Goal: Information Seeking & Learning: Find specific fact

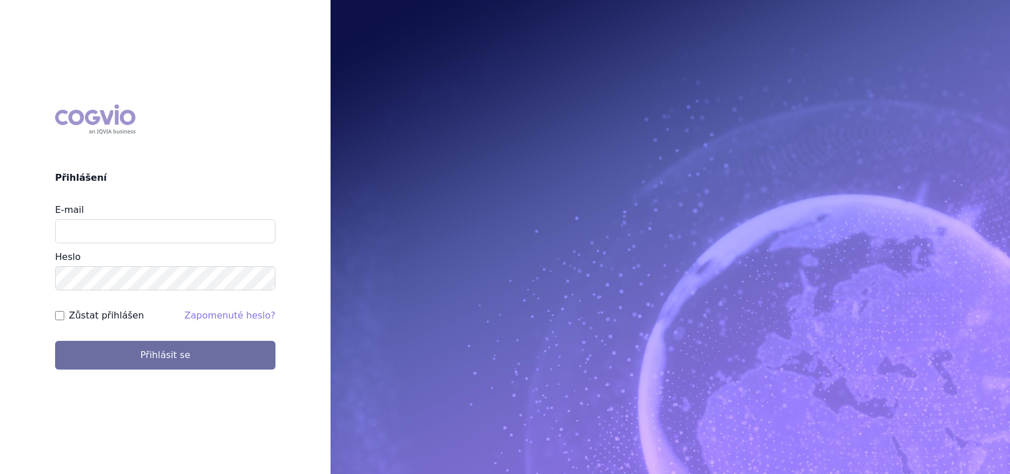
click at [141, 251] on div "Heslo" at bounding box center [165, 270] width 220 height 40
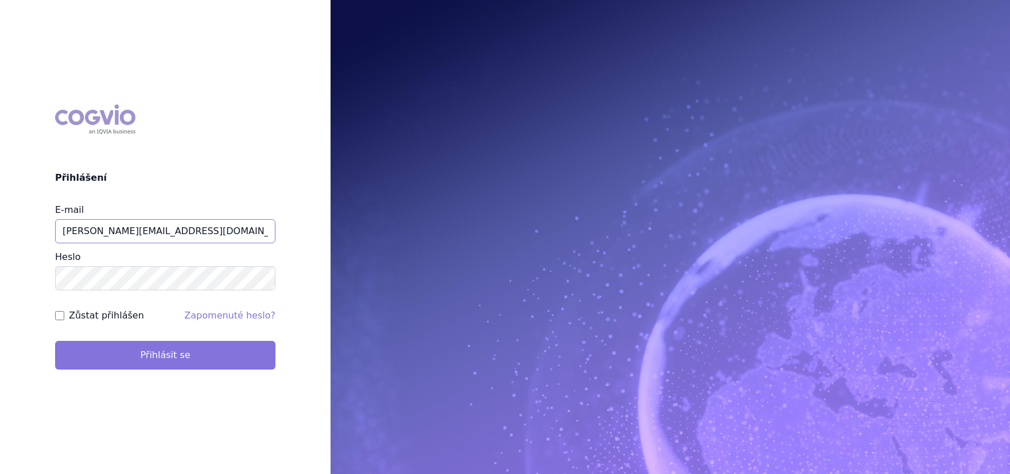
click at [114, 243] on input "jana.sipkova@vzp.cz" at bounding box center [165, 231] width 220 height 24
type input "jana.sipkova@vzp.cz"
click at [152, 349] on button "Přihlásit se" at bounding box center [165, 355] width 220 height 29
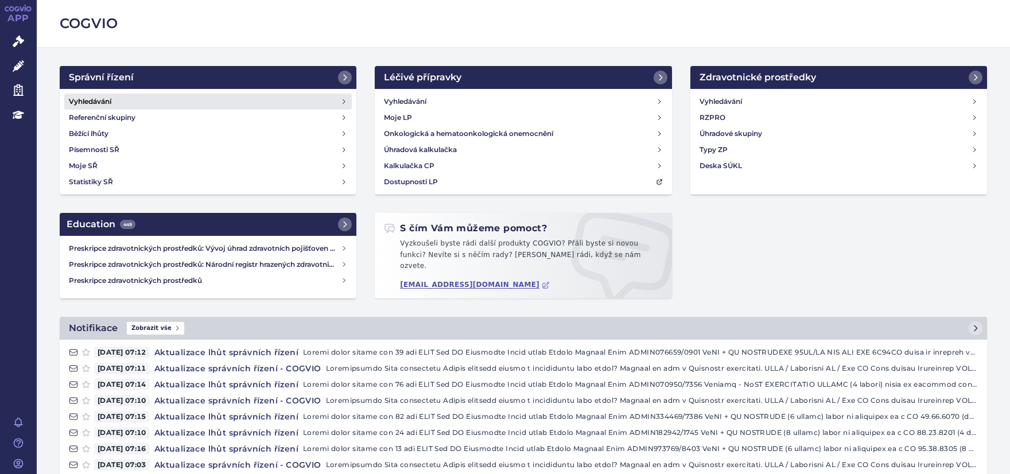
click at [106, 104] on h4 "Vyhledávání" at bounding box center [90, 101] width 42 height 11
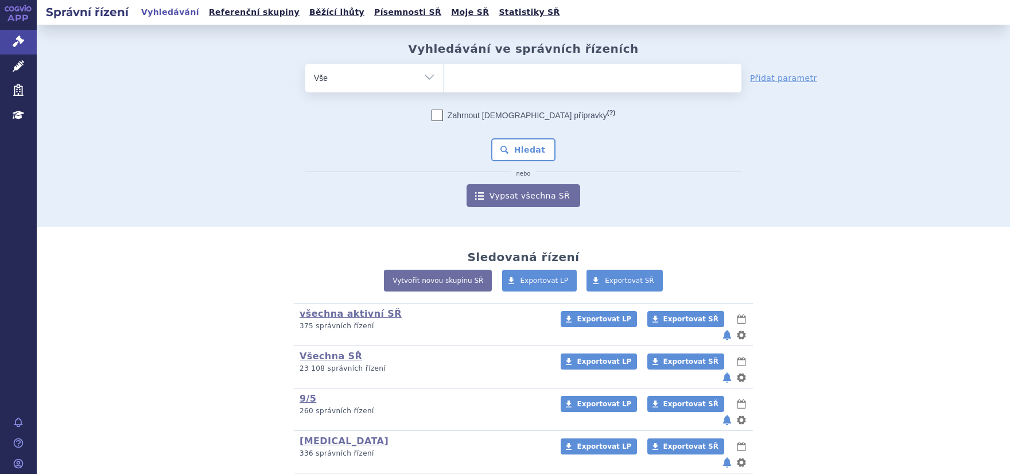
click at [544, 75] on ul at bounding box center [593, 76] width 298 height 24
click at [444, 75] on select at bounding box center [443, 77] width 1 height 29
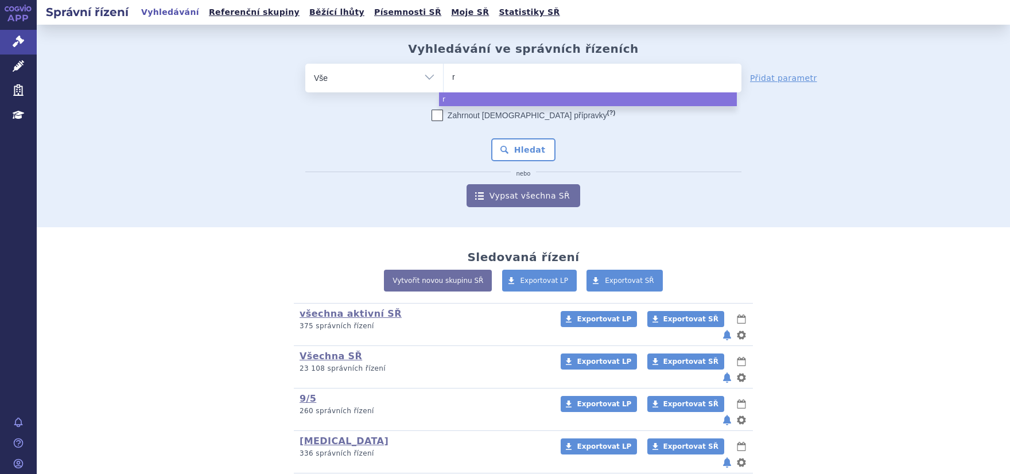
type input "ry"
type input "ryb"
type input "rybre"
type input "rybreva"
type input "rybrevant"
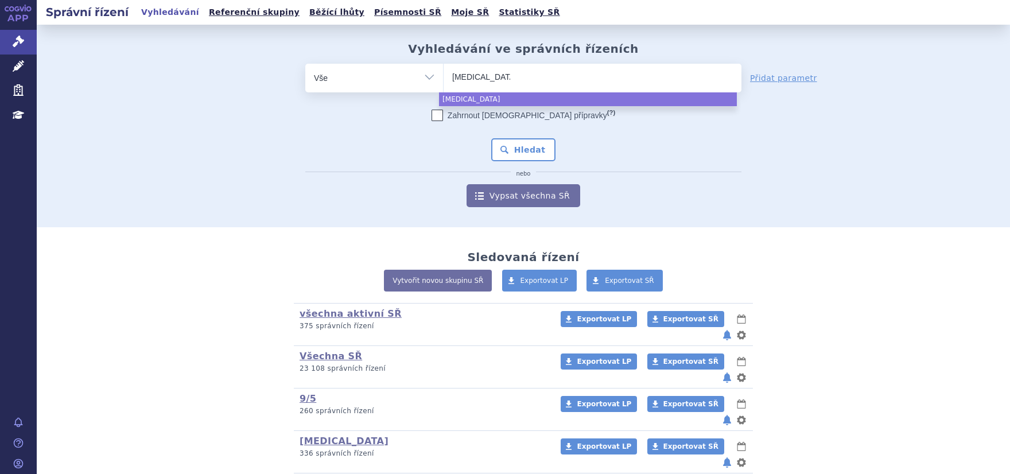
select select "rybrevant"
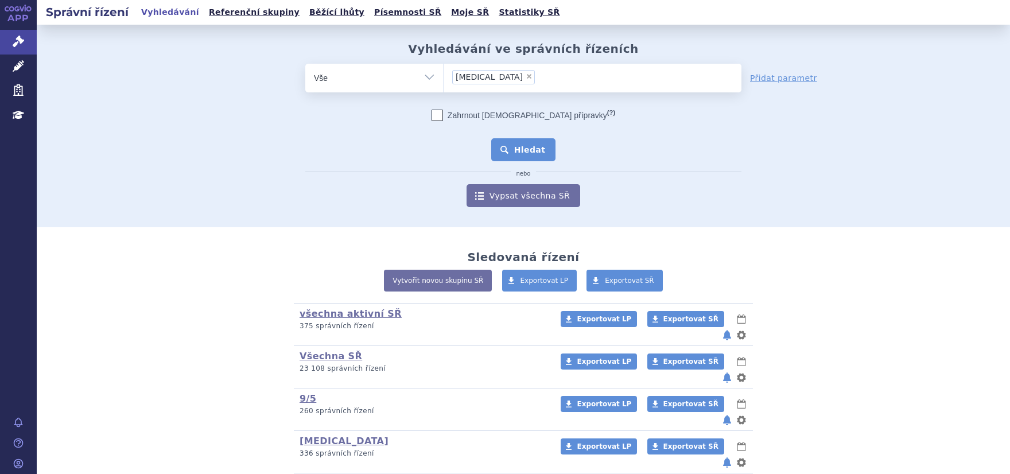
click at [539, 150] on button "Hledat" at bounding box center [523, 149] width 65 height 23
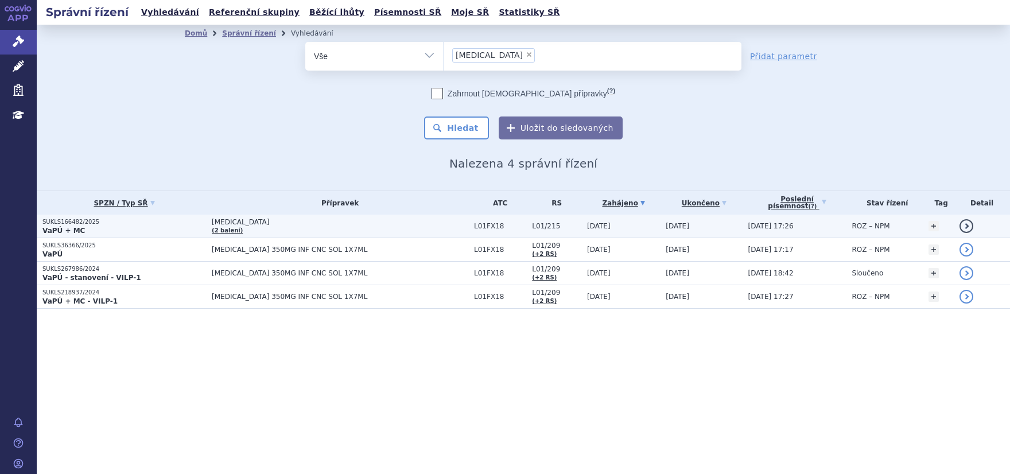
click at [47, 225] on p "SUKLS166482/2025" at bounding box center [124, 222] width 164 height 8
